Goal: Task Accomplishment & Management: Manage account settings

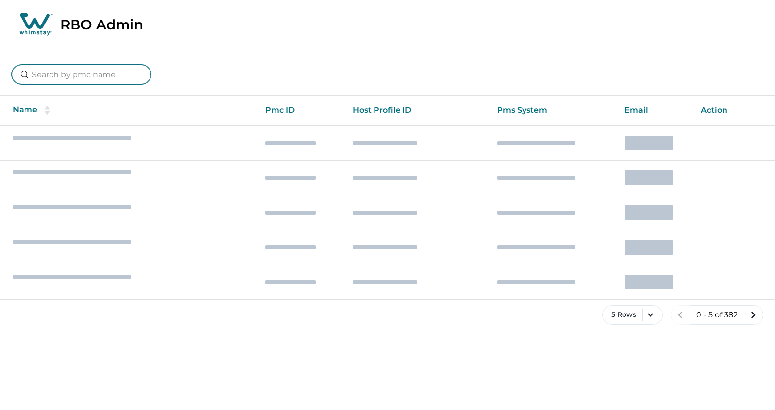
click at [79, 72] on input at bounding box center [81, 75] width 139 height 20
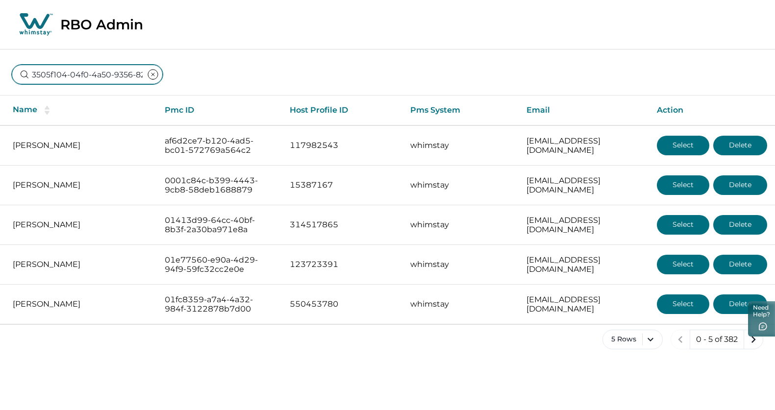
scroll to position [0, 70]
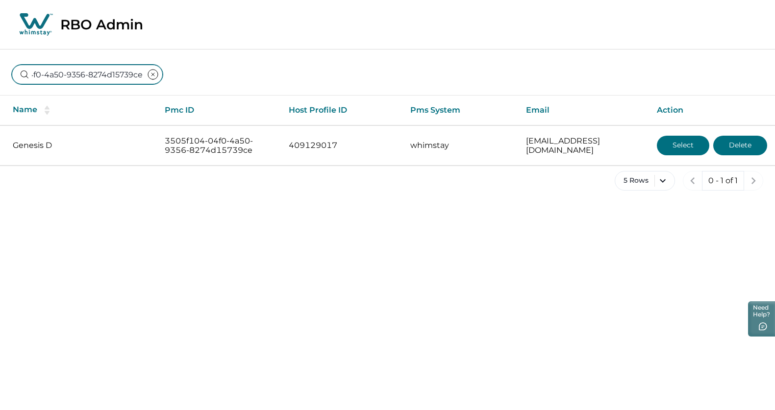
type input "3505f104-04f0-4a50-9356-8274d15739ce"
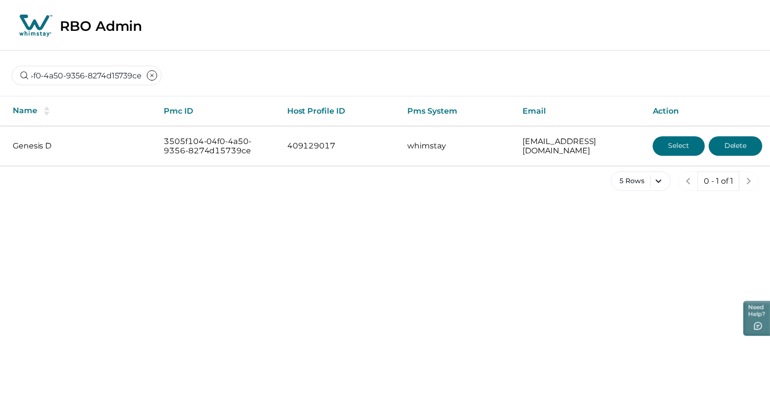
scroll to position [0, 0]
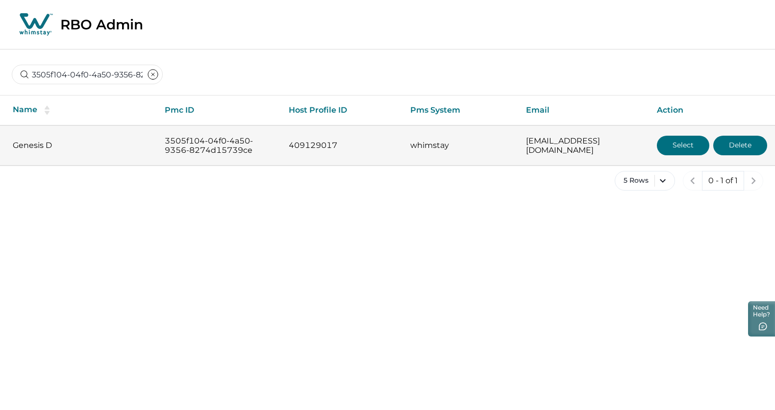
click at [669, 143] on button "Select" at bounding box center [683, 146] width 52 height 20
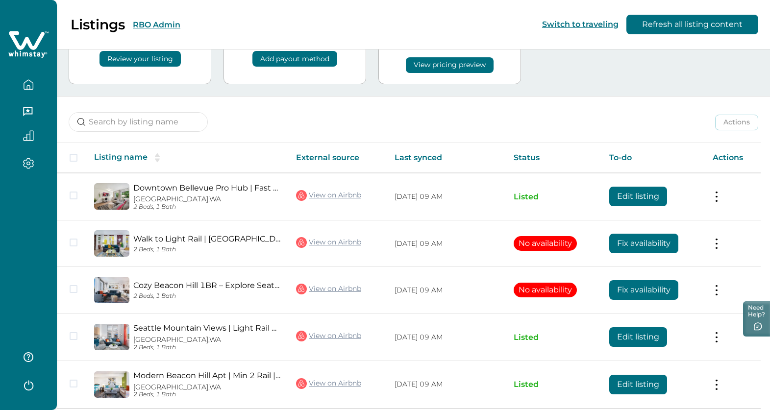
scroll to position [110, 0]
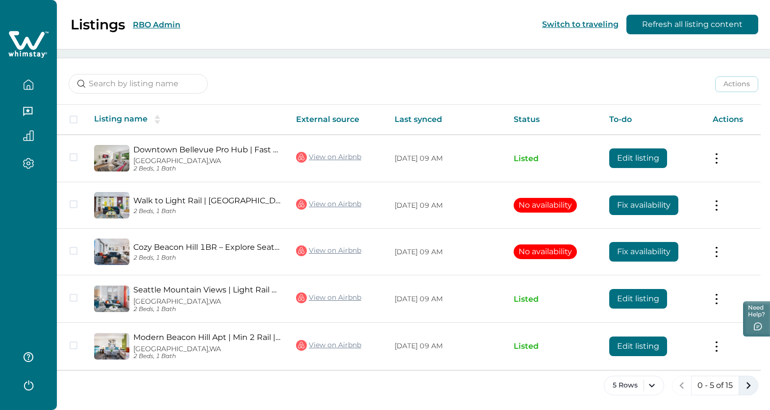
click at [745, 384] on icon "next page" at bounding box center [749, 386] width 14 height 14
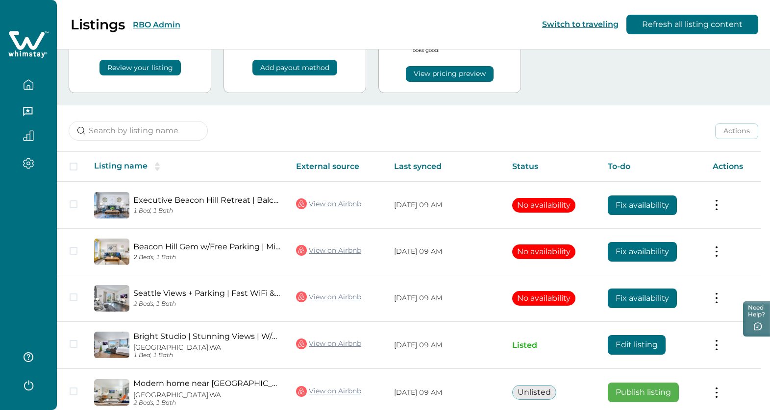
scroll to position [110, 0]
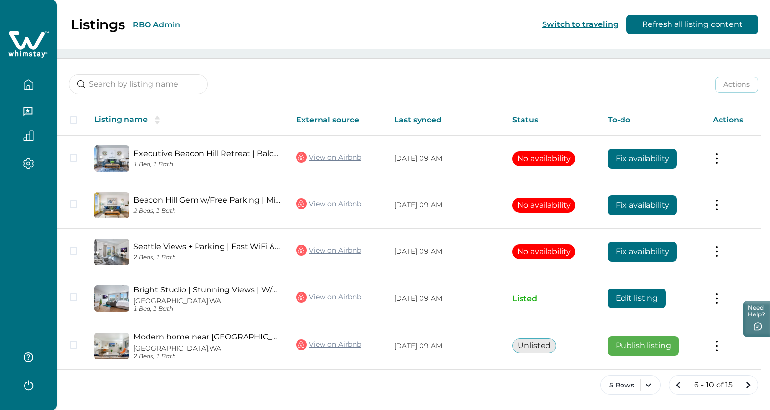
click at [745, 384] on icon "next page" at bounding box center [749, 386] width 14 height 14
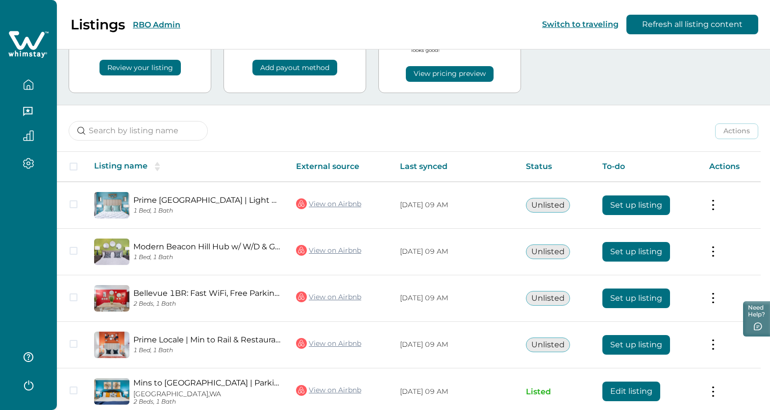
scroll to position [109, 0]
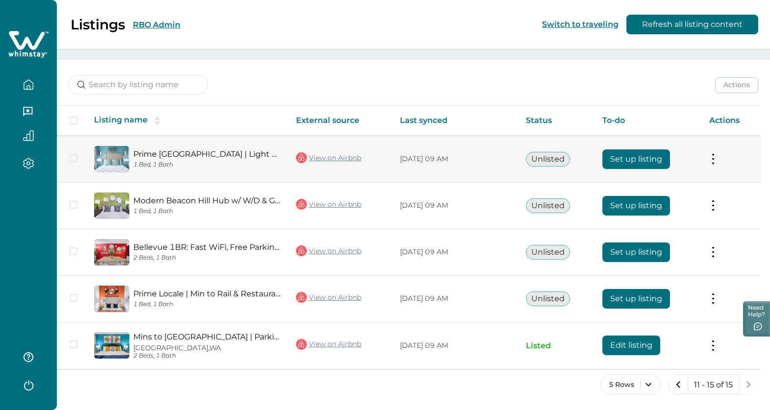
click at [717, 150] on td "Actions View listing on Whimstay" at bounding box center [731, 159] width 59 height 47
click at [717, 157] on button at bounding box center [714, 159] width 8 height 10
click at [709, 178] on button "Close" at bounding box center [705, 181] width 16 height 16
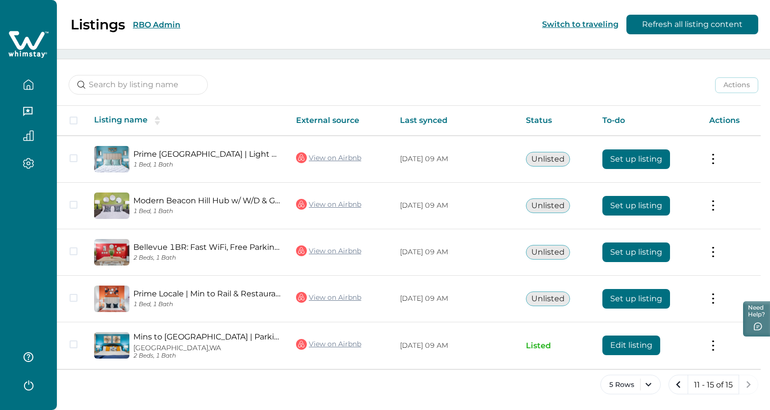
click at [294, 75] on div "Actions Actions Publish listing Unlist listing" at bounding box center [414, 77] width 714 height 36
click at [674, 388] on icon "previous page" at bounding box center [679, 385] width 14 height 14
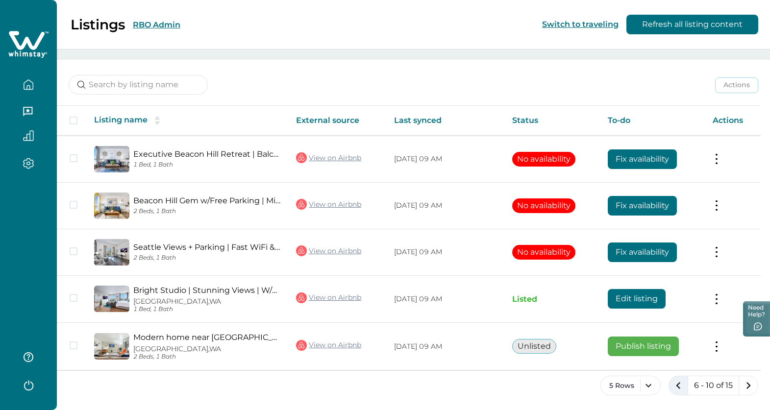
click at [674, 388] on icon "previous page" at bounding box center [679, 386] width 14 height 14
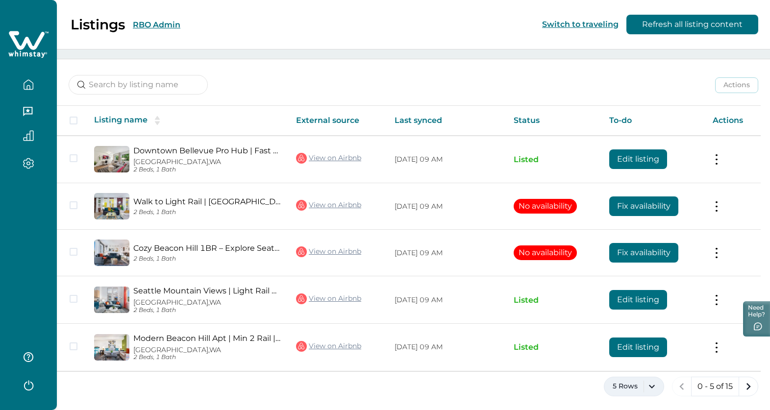
click at [647, 381] on button "5 Rows" at bounding box center [634, 387] width 60 height 20
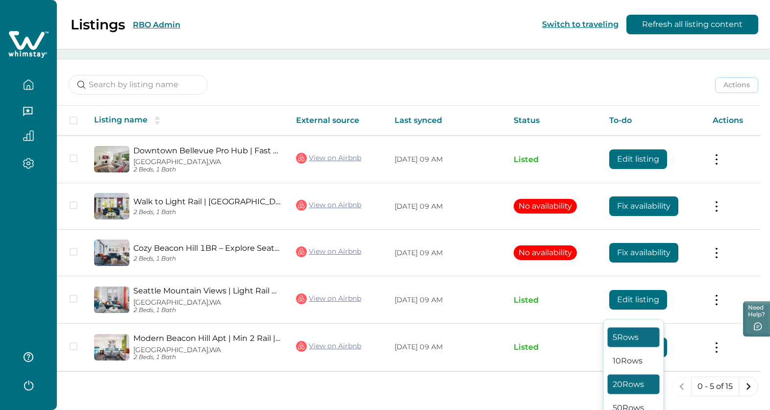
click at [628, 375] on button "20 Rows" at bounding box center [634, 385] width 52 height 20
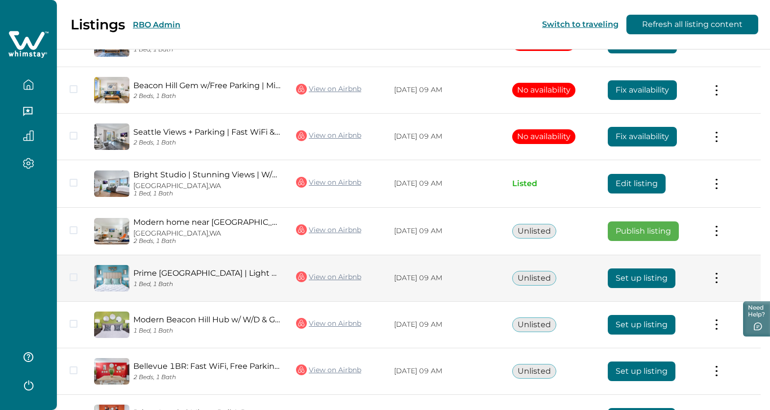
scroll to position [468, 0]
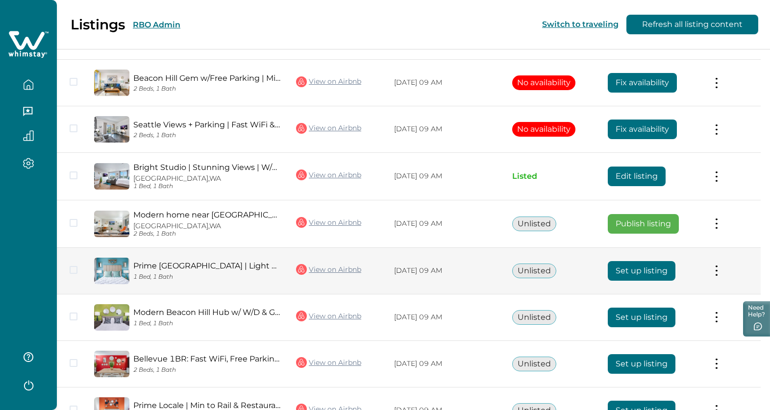
click at [717, 266] on button at bounding box center [717, 271] width 8 height 10
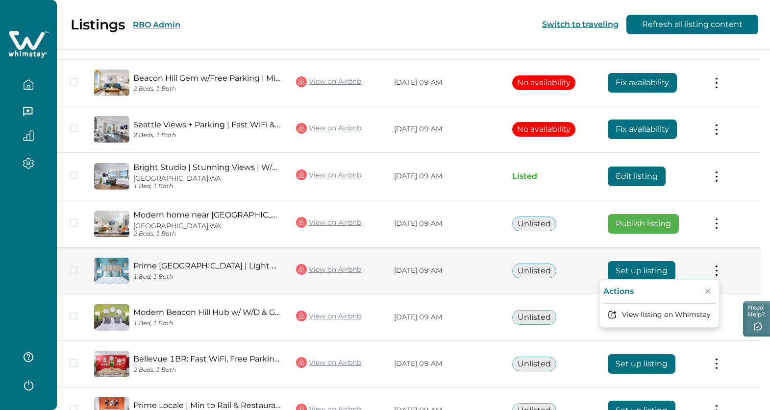
click at [710, 290] on button "Close" at bounding box center [708, 291] width 16 height 16
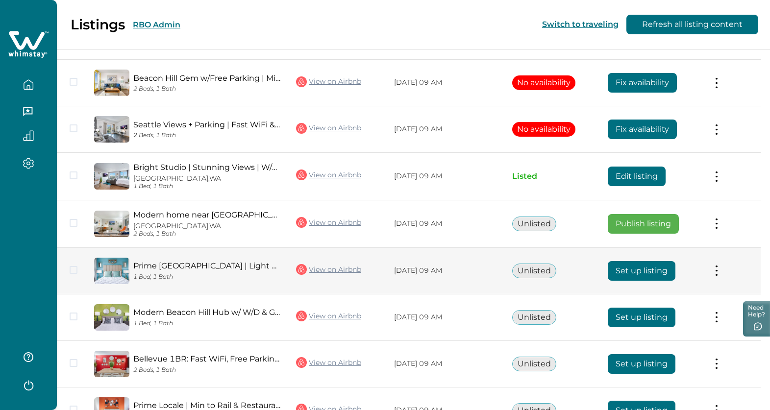
click at [73, 268] on span at bounding box center [74, 270] width 8 height 8
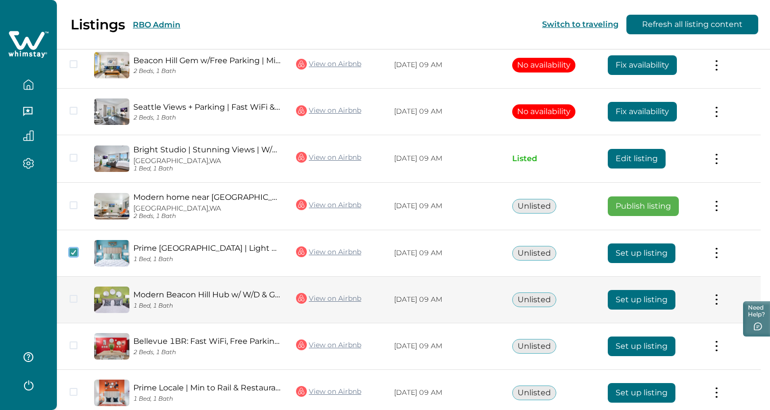
scroll to position [486, 0]
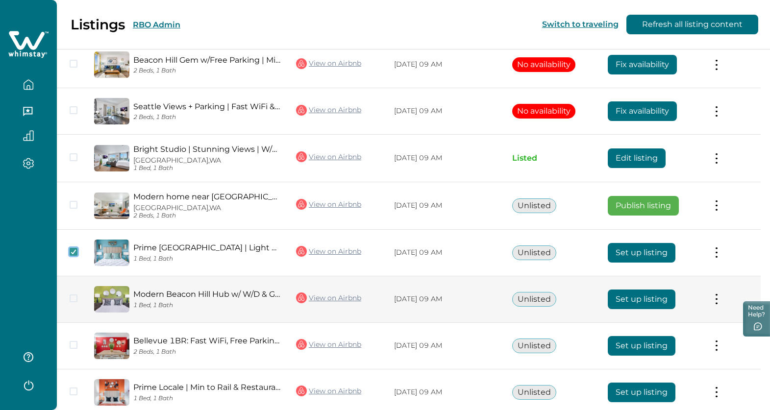
click at [75, 296] on span at bounding box center [74, 299] width 8 height 8
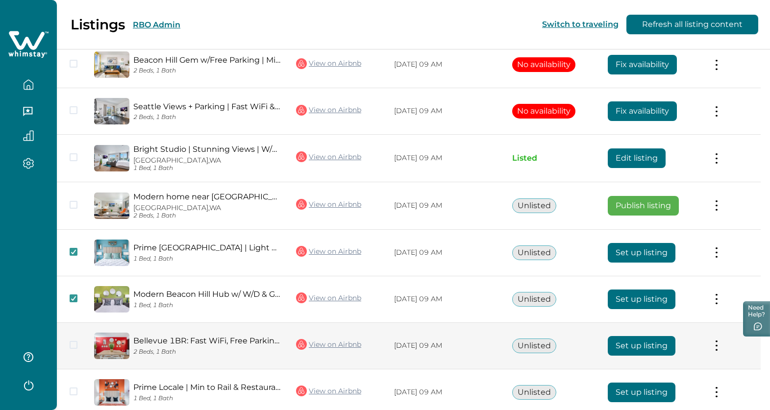
click at [74, 341] on span at bounding box center [74, 345] width 8 height 8
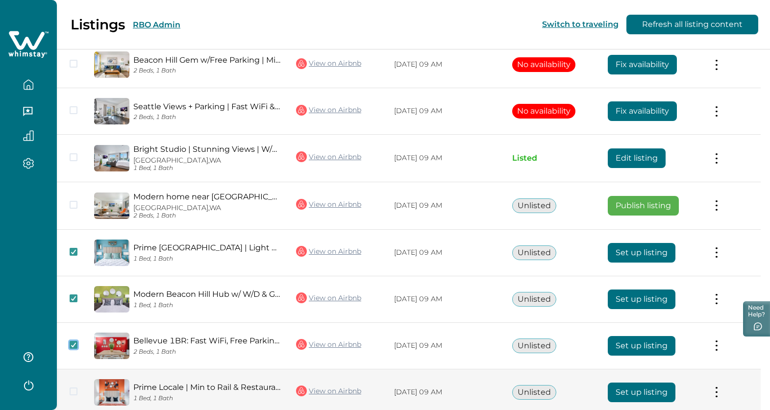
click at [74, 388] on span at bounding box center [74, 392] width 8 height 8
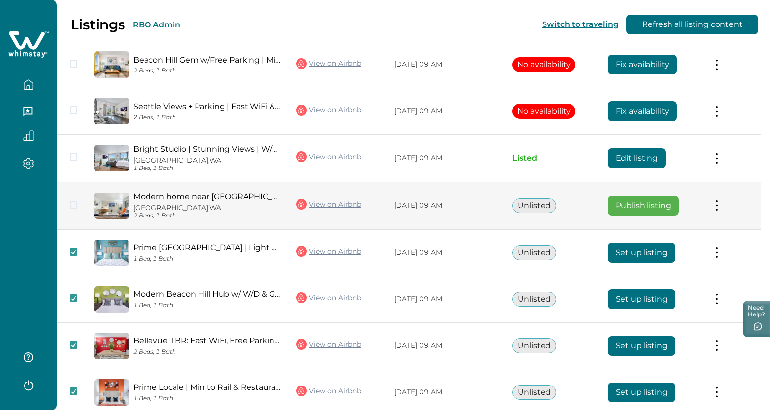
click at [76, 203] on span at bounding box center [74, 205] width 8 height 8
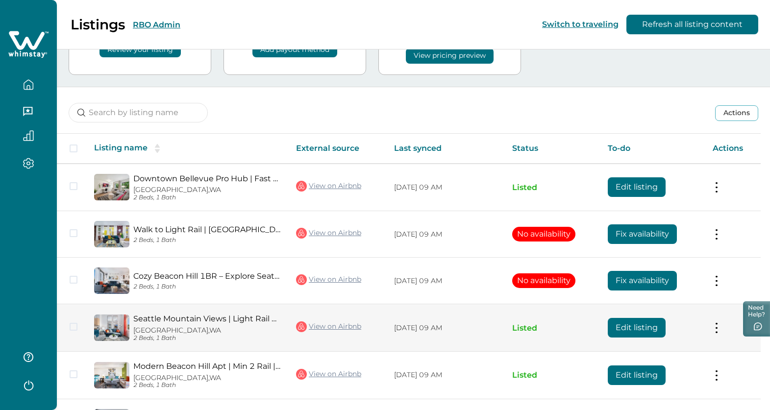
scroll to position [0, 0]
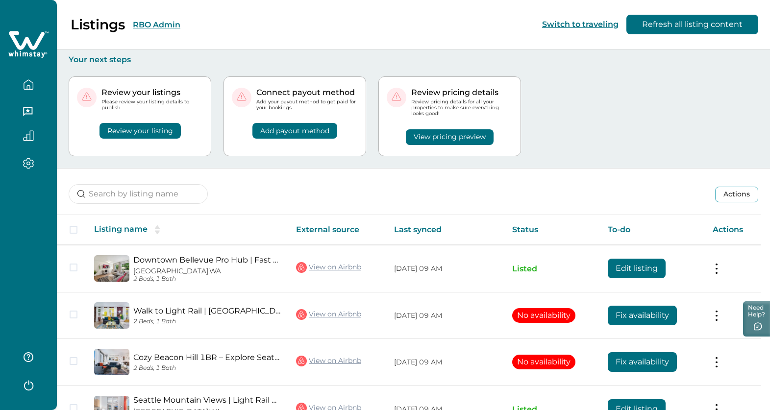
click at [741, 195] on button "Actions" at bounding box center [736, 195] width 43 height 16
click at [748, 221] on button "Close" at bounding box center [747, 219] width 16 height 16
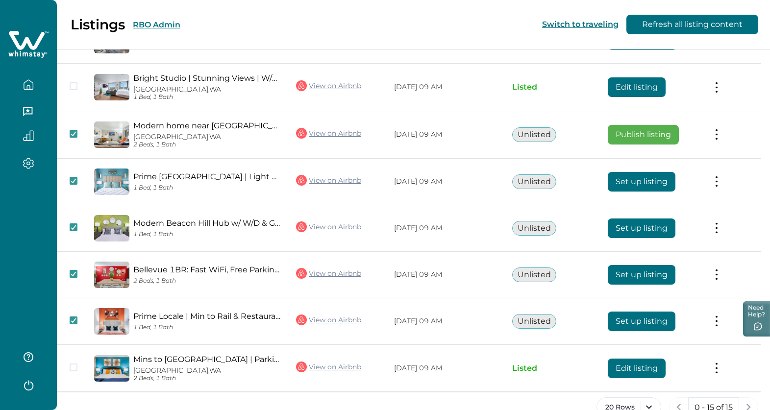
scroll to position [578, 0]
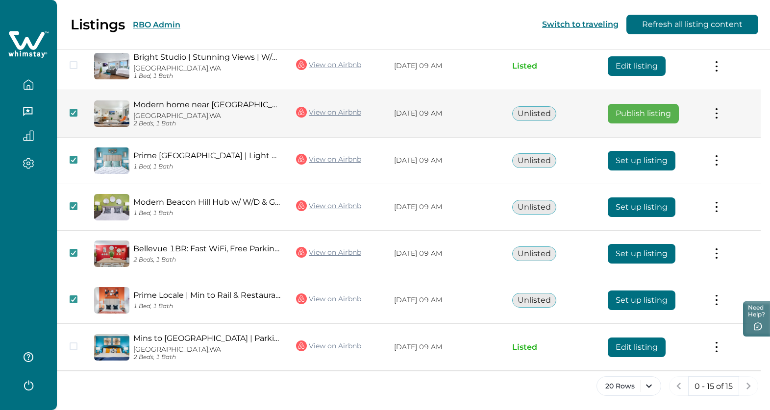
click at [156, 100] on link "Modern home near DT Bellevue, Fast Wi-Fi, Parking" at bounding box center [206, 104] width 147 height 9
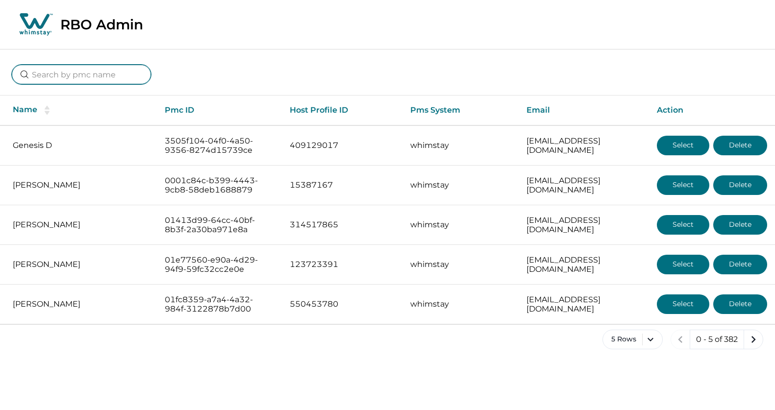
click at [74, 76] on input at bounding box center [81, 75] width 139 height 20
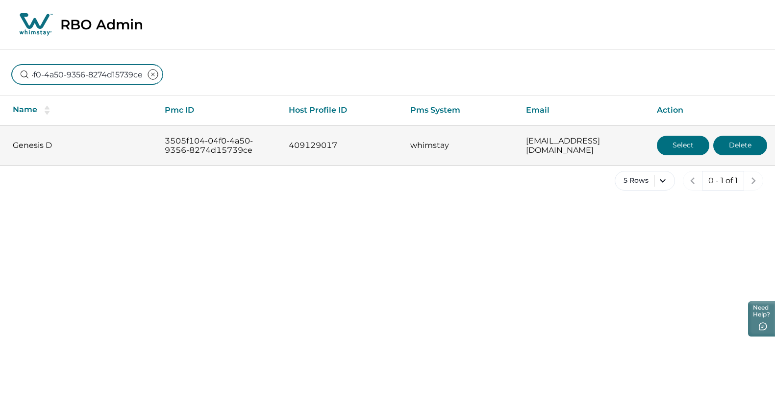
type input "3505f104-04f0-4a50-9356-8274d15739ce"
click at [689, 141] on button "Select" at bounding box center [683, 146] width 52 height 20
